Goal: Navigation & Orientation: Find specific page/section

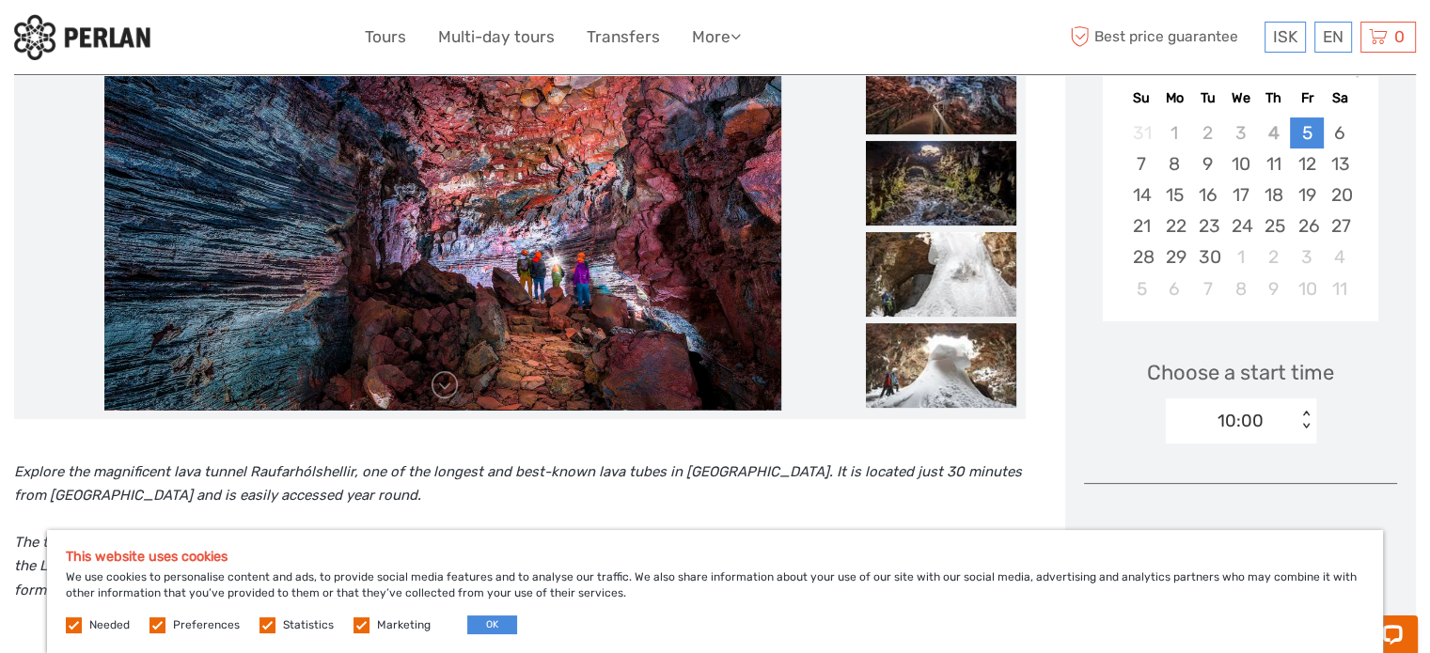
scroll to position [376, 0]
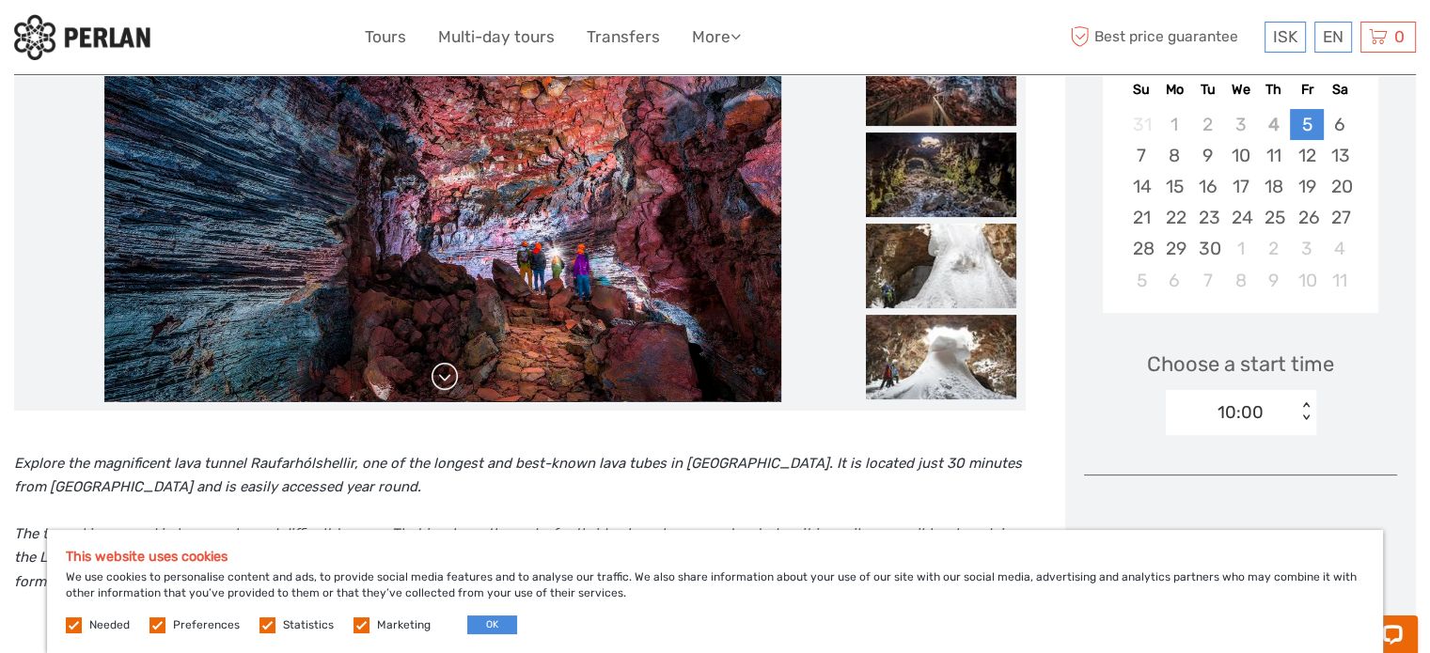
click at [439, 385] on link at bounding box center [445, 377] width 30 height 30
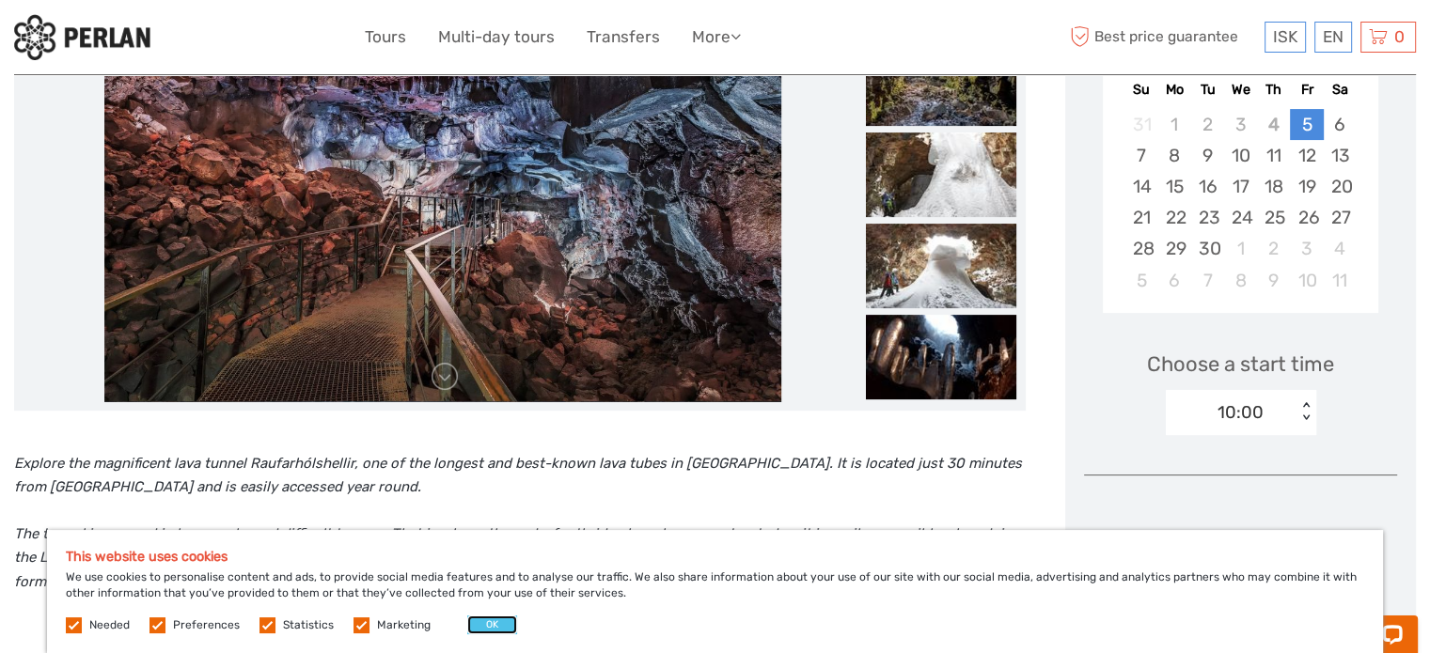
click at [484, 624] on button "OK" at bounding box center [492, 625] width 50 height 19
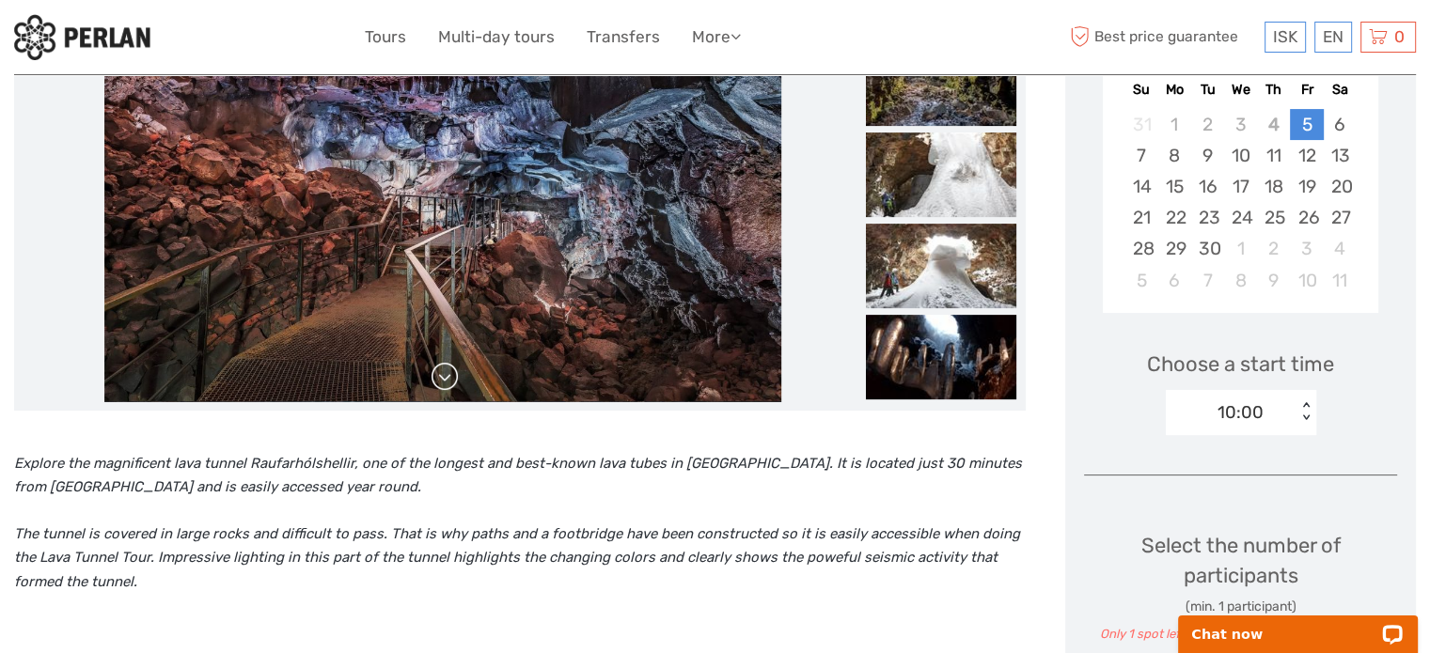
click at [452, 378] on link at bounding box center [445, 377] width 30 height 30
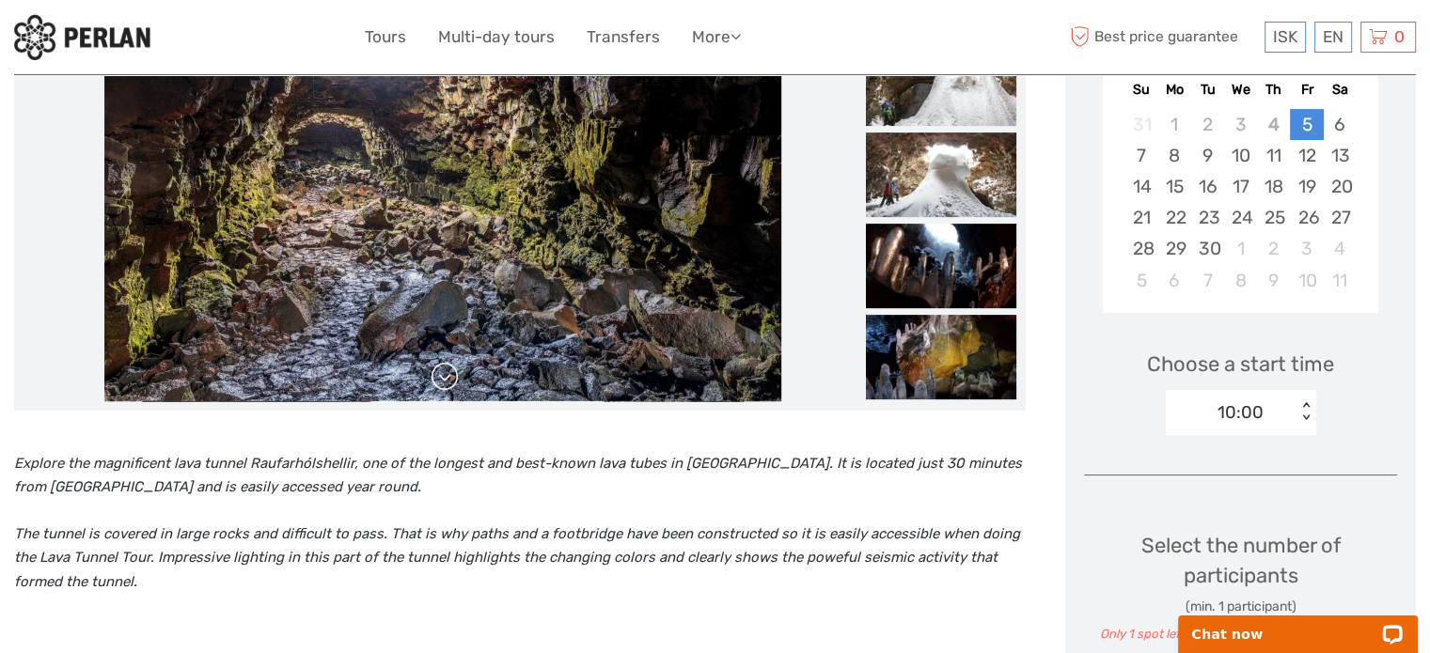
click at [452, 378] on link at bounding box center [445, 377] width 30 height 30
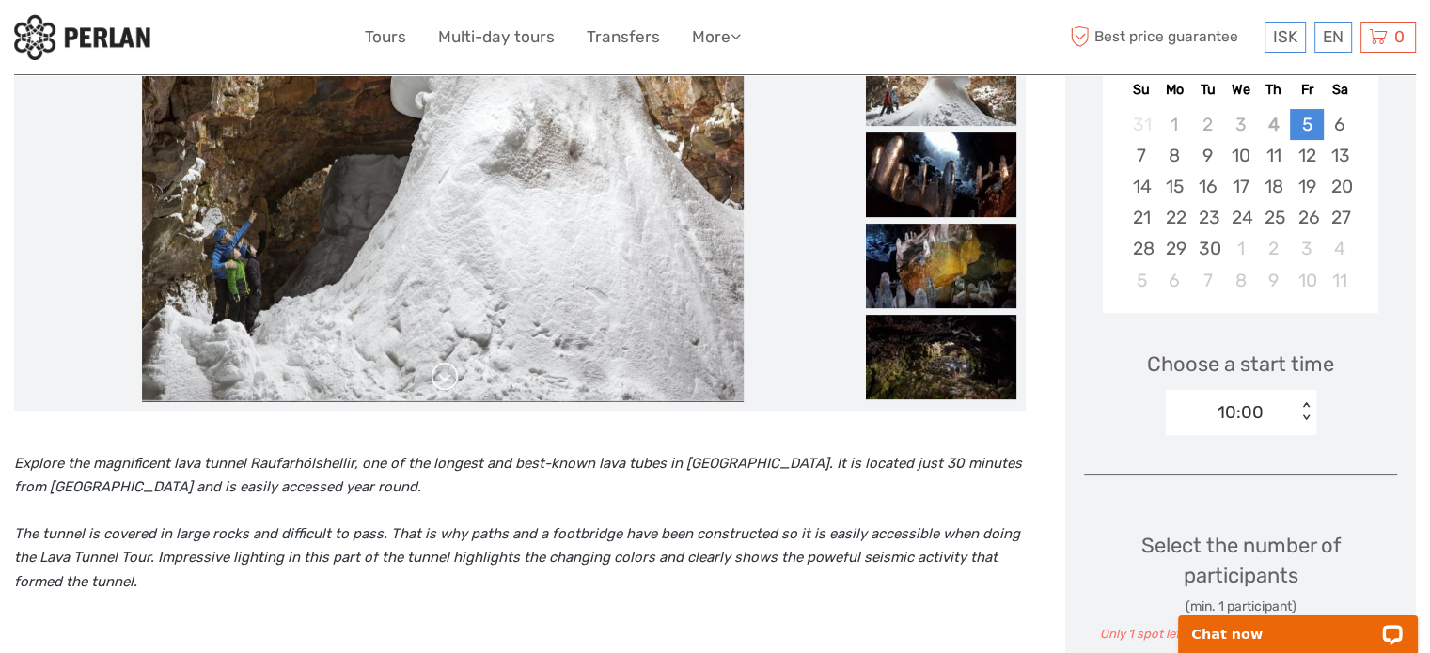
click at [452, 378] on link at bounding box center [445, 377] width 30 height 30
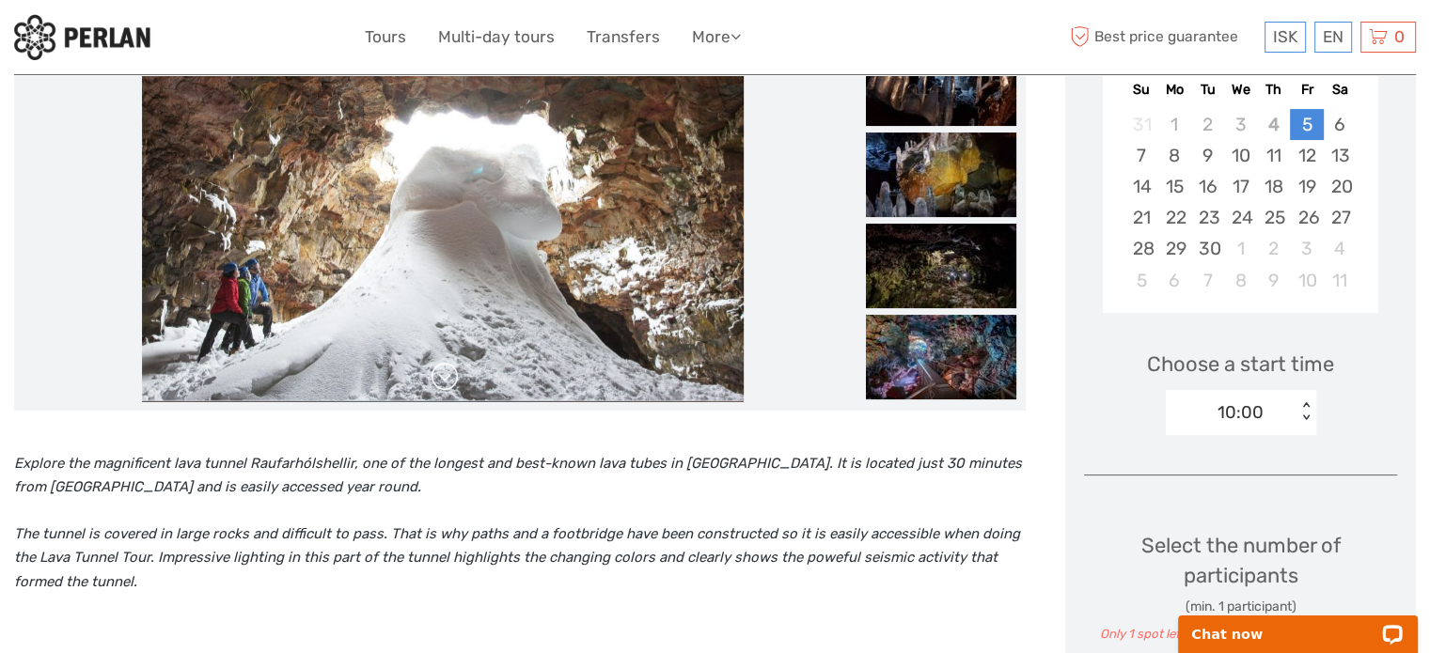
click at [452, 378] on link at bounding box center [445, 377] width 30 height 30
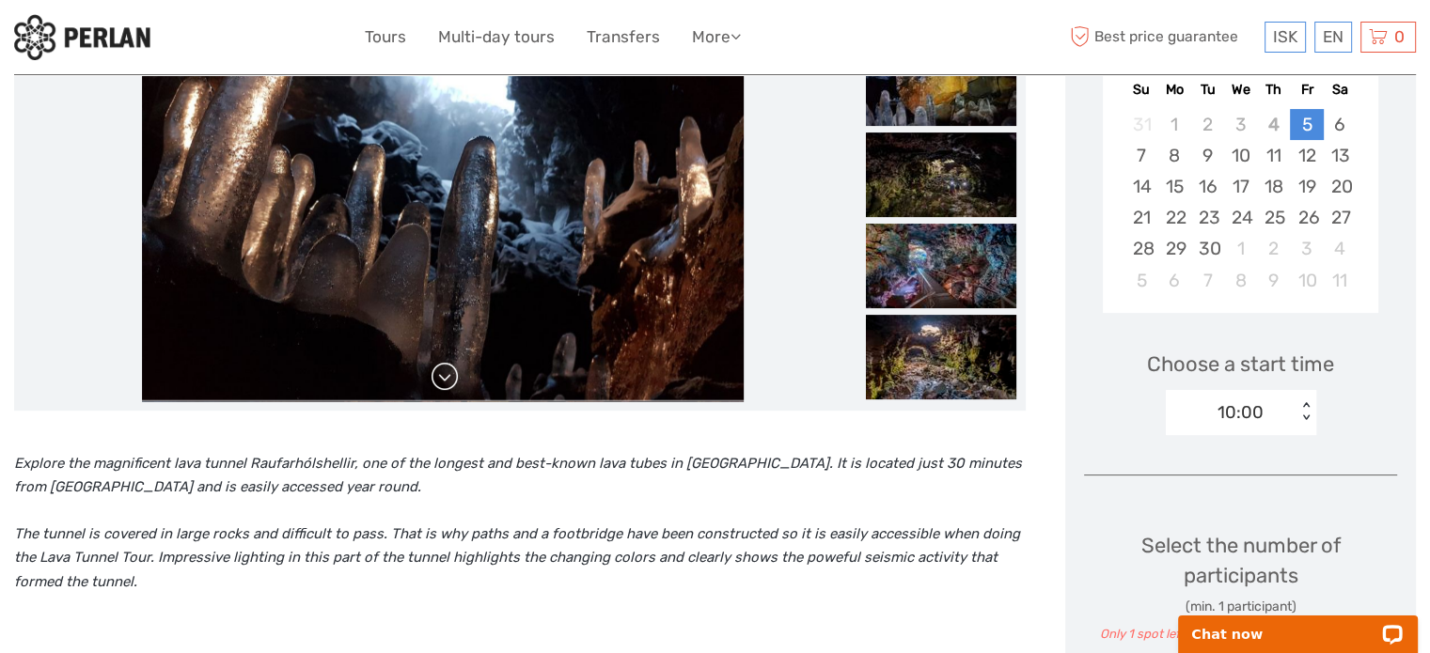
click at [452, 378] on link at bounding box center [445, 377] width 30 height 30
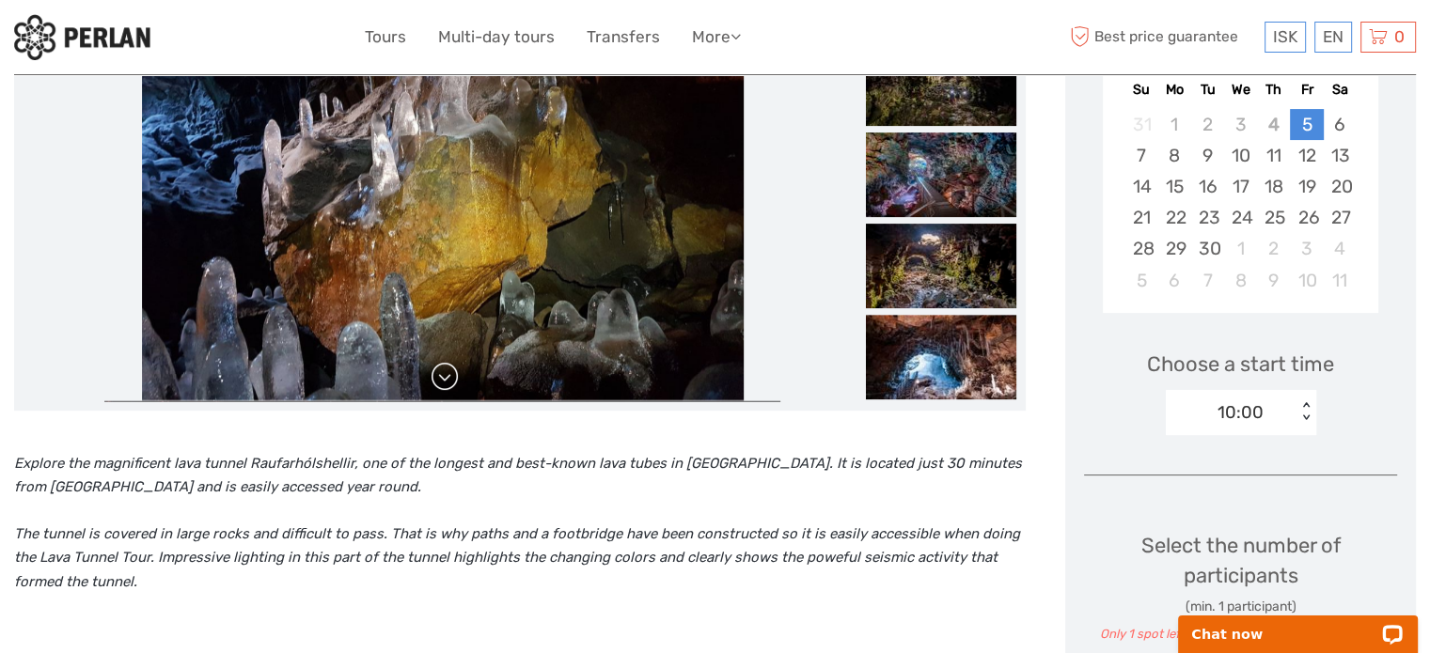
click at [452, 378] on link at bounding box center [445, 377] width 30 height 30
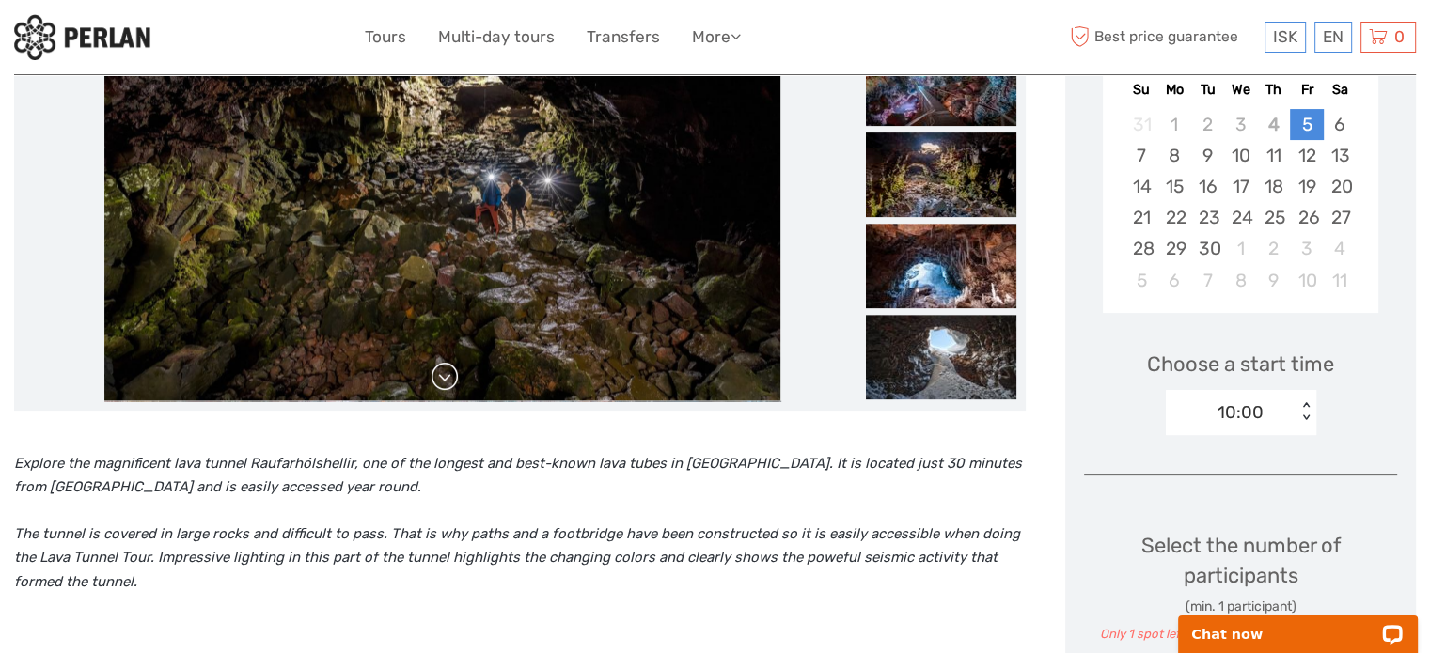
click at [452, 378] on link at bounding box center [445, 377] width 30 height 30
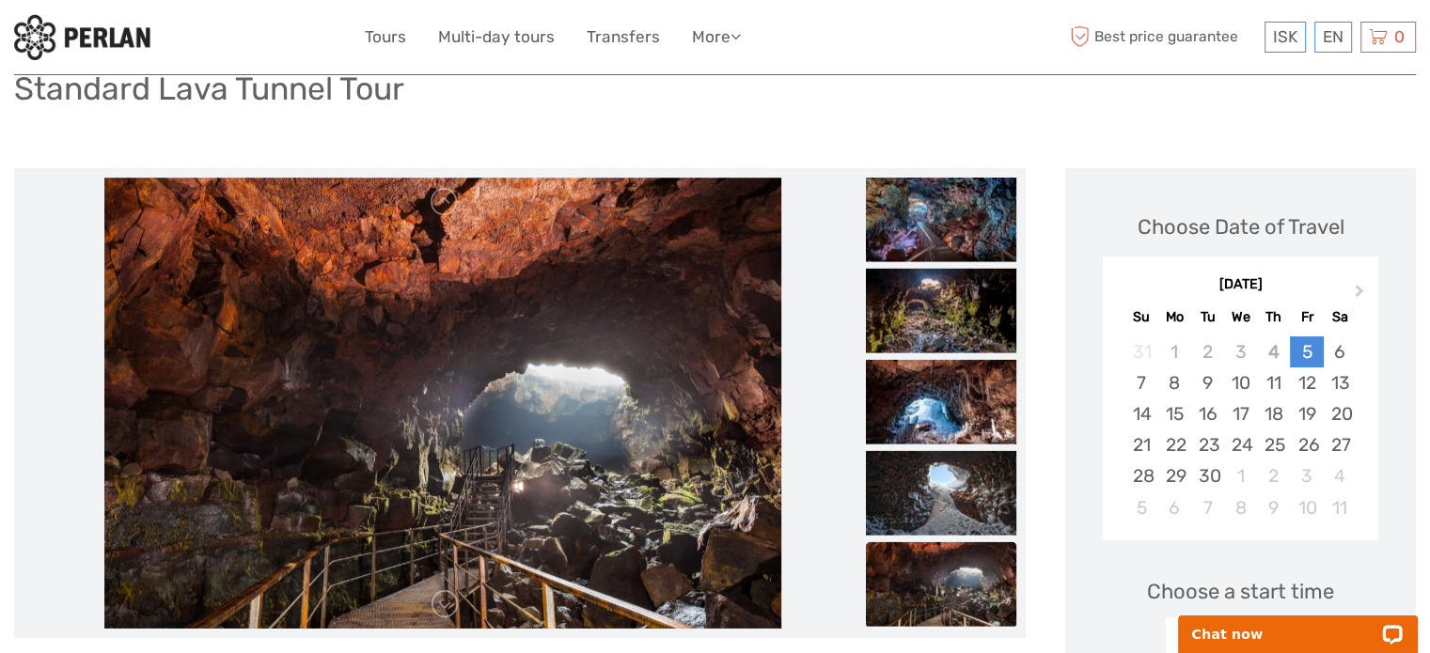
scroll to position [168, 0]
